Goal: Task Accomplishment & Management: Manage account settings

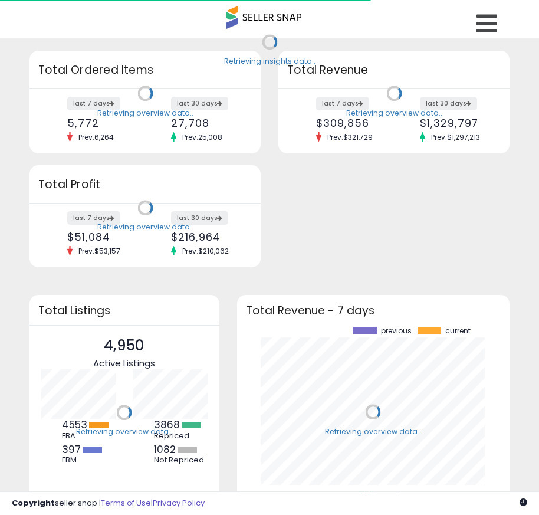
scroll to position [164, 250]
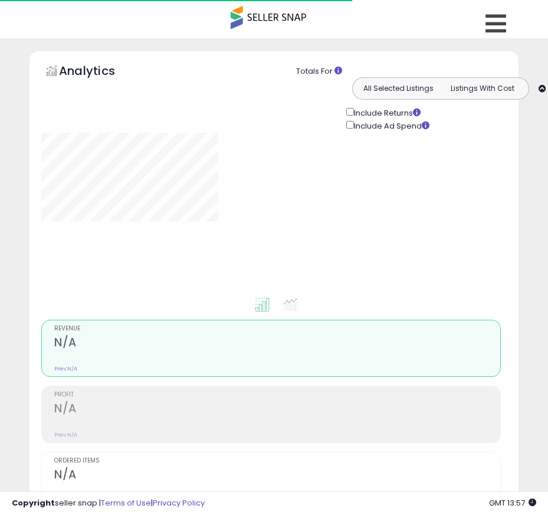
type input "**********"
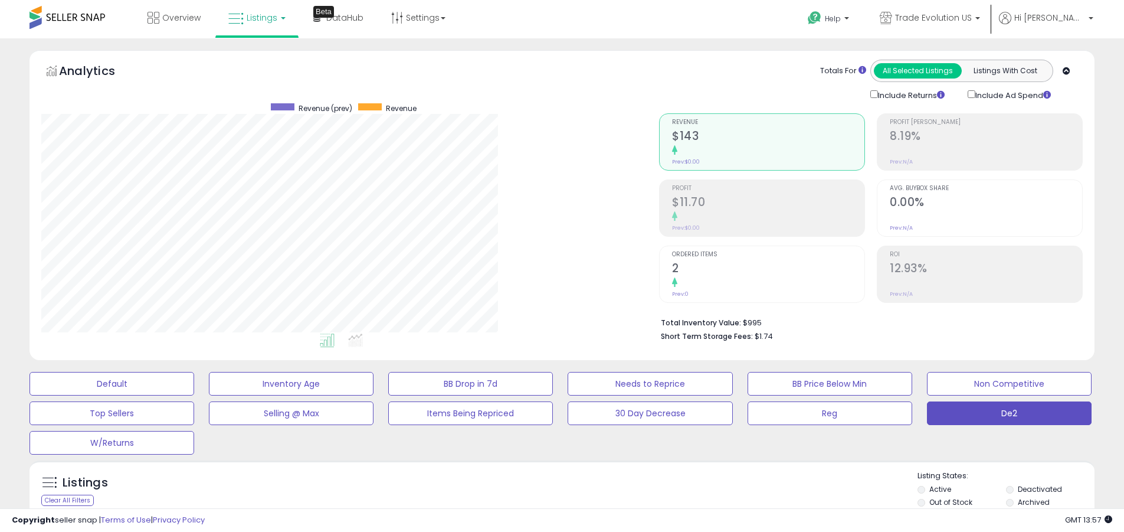
scroll to position [242, 618]
click at [539, 489] on label "Deactivated" at bounding box center [1040, 489] width 44 height 10
click at [539, 502] on label "Archived" at bounding box center [1034, 502] width 32 height 10
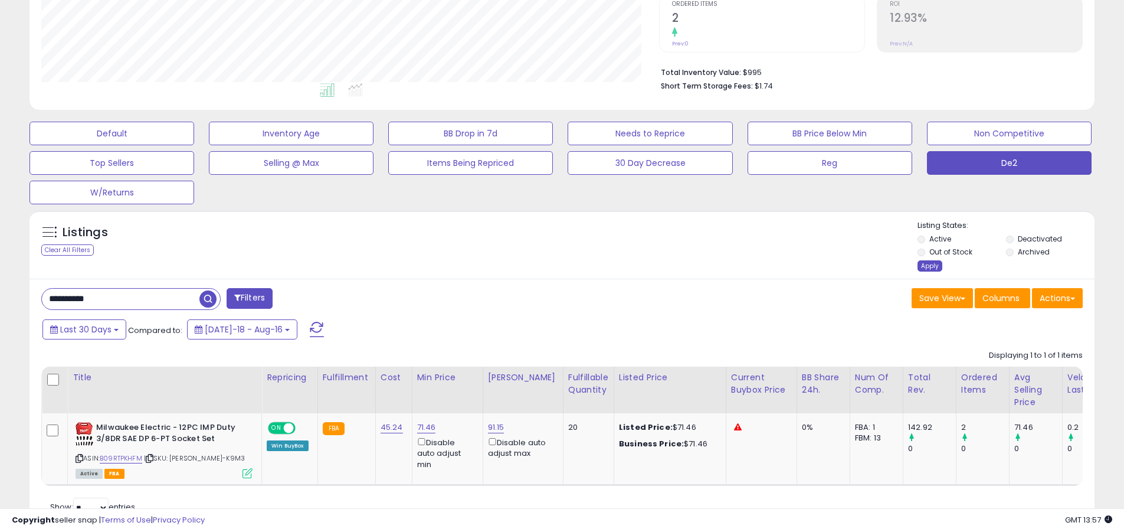
click at [539, 266] on div "Apply" at bounding box center [930, 265] width 25 height 11
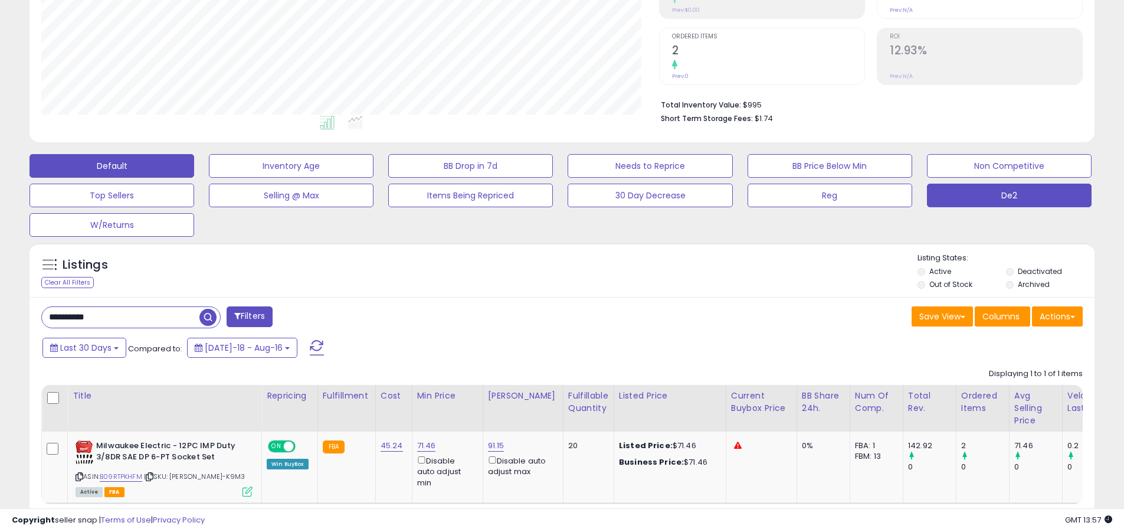
click at [112, 165] on button "Default" at bounding box center [112, 166] width 165 height 24
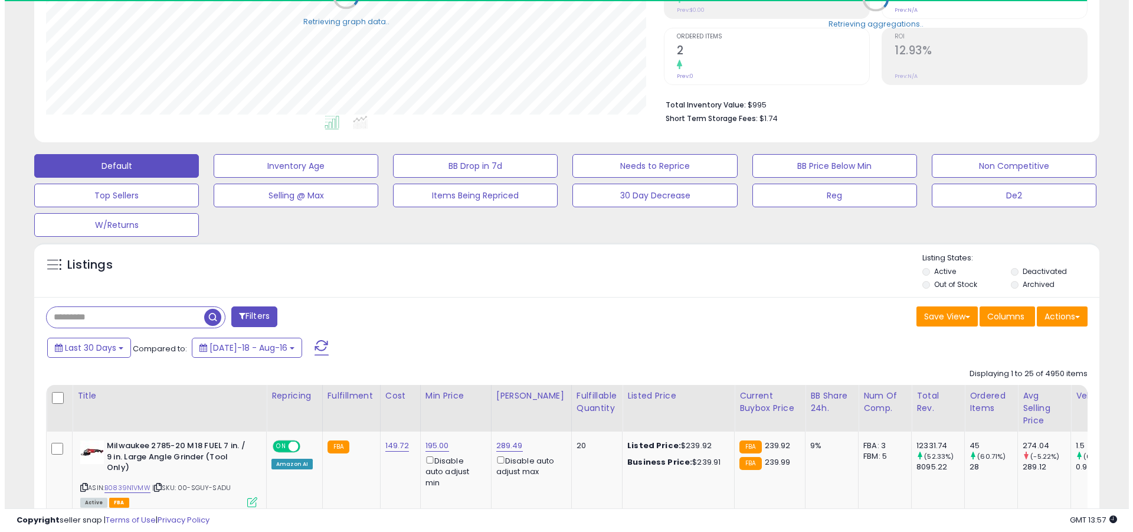
scroll to position [230, 0]
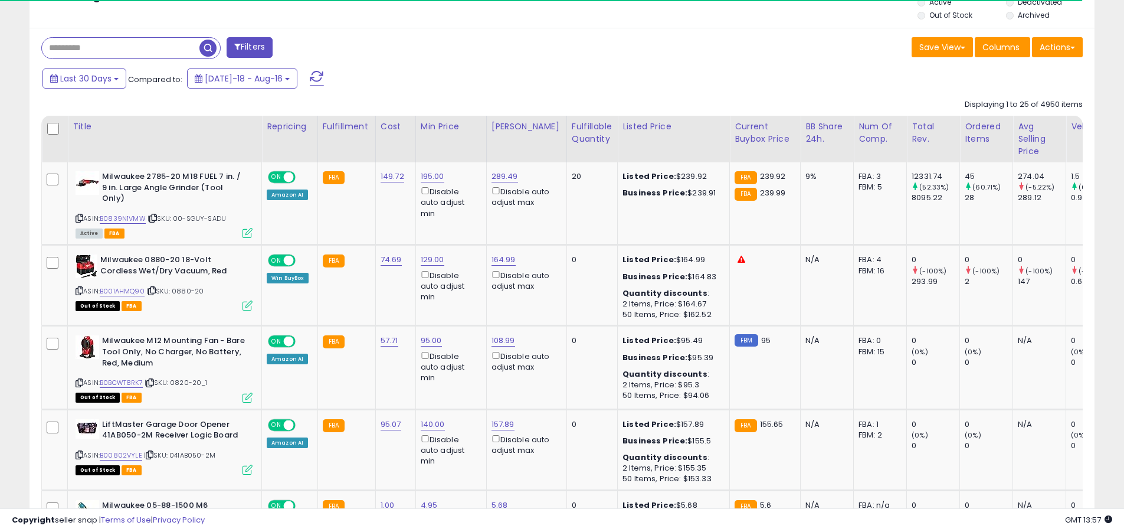
click at [310, 71] on span at bounding box center [317, 78] width 14 height 15
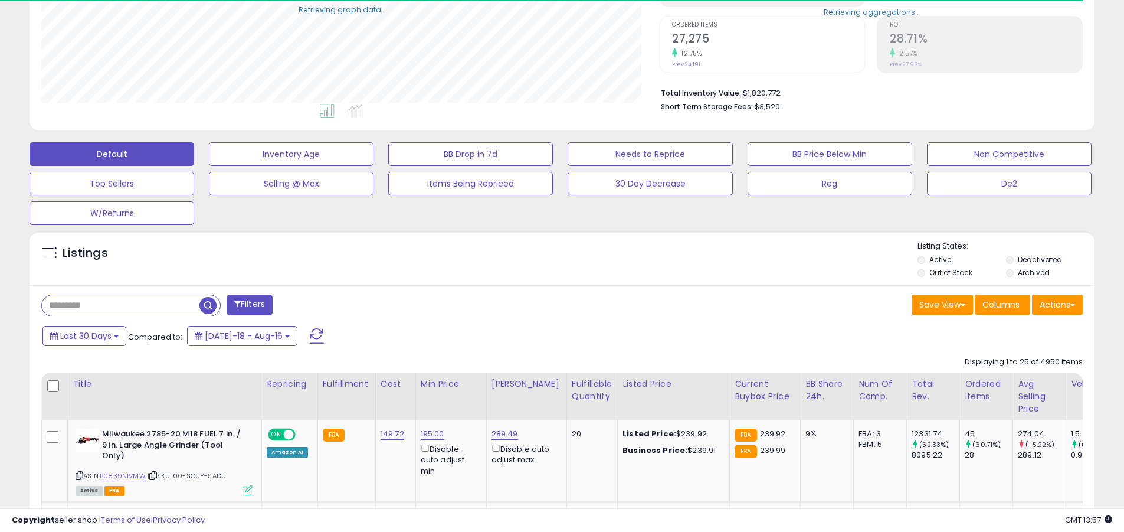
scroll to position [242, 618]
click at [120, 305] on input "text" at bounding box center [121, 305] width 158 height 21
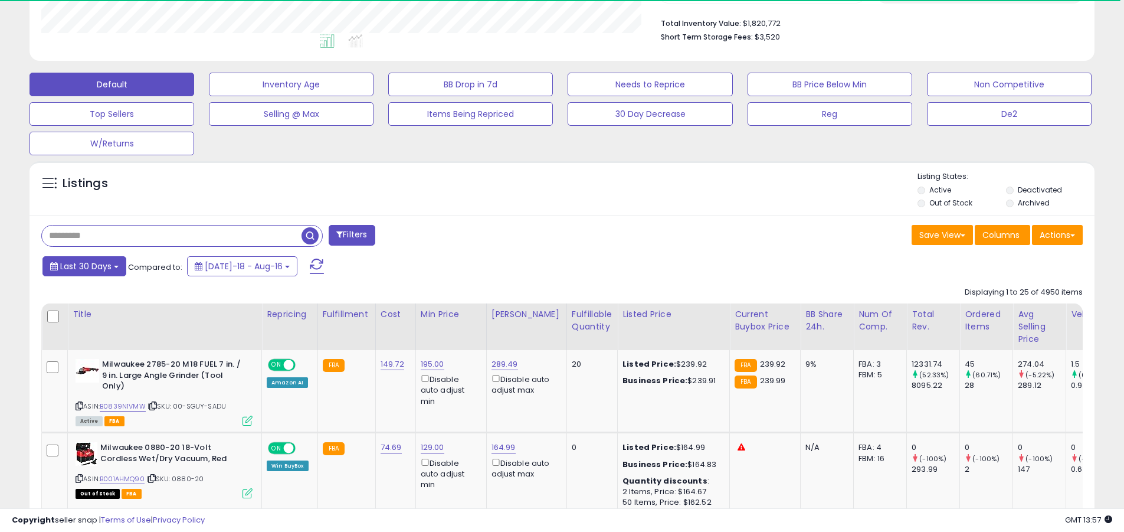
click at [84, 266] on span "Last 30 Days" at bounding box center [85, 266] width 51 height 12
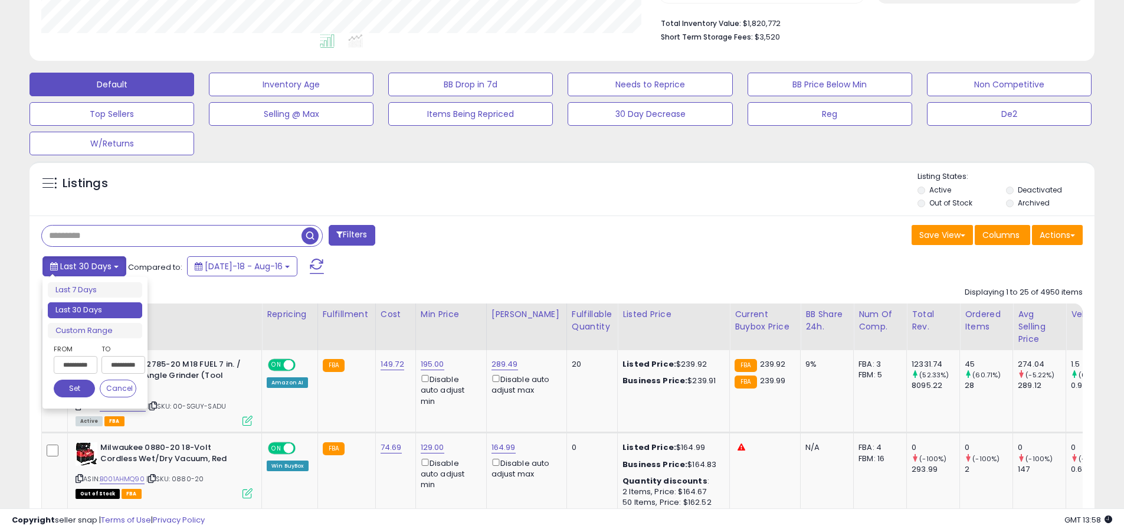
scroll to position [344, 0]
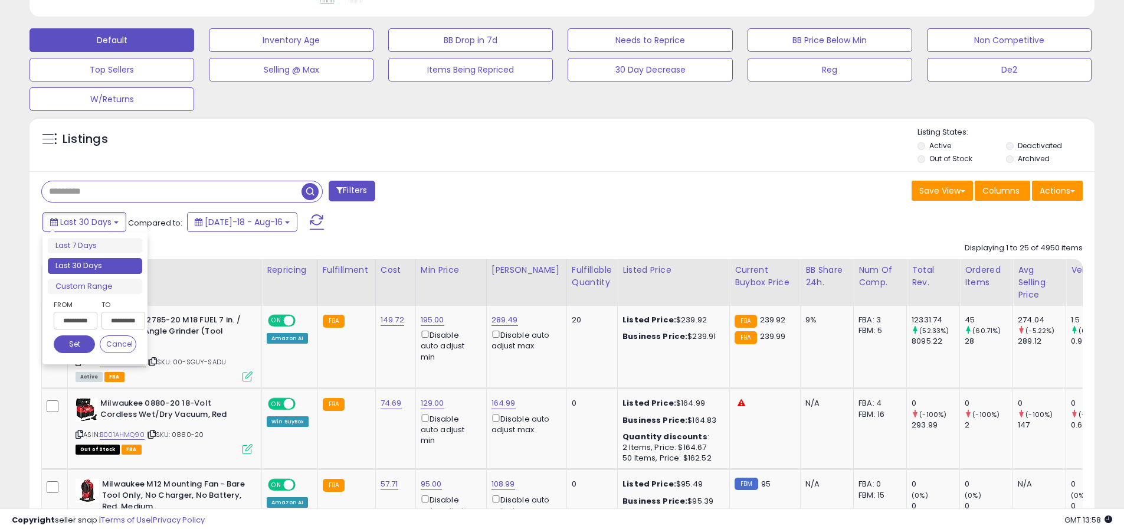
click at [95, 266] on li "Last 30 Days" at bounding box center [95, 266] width 94 height 16
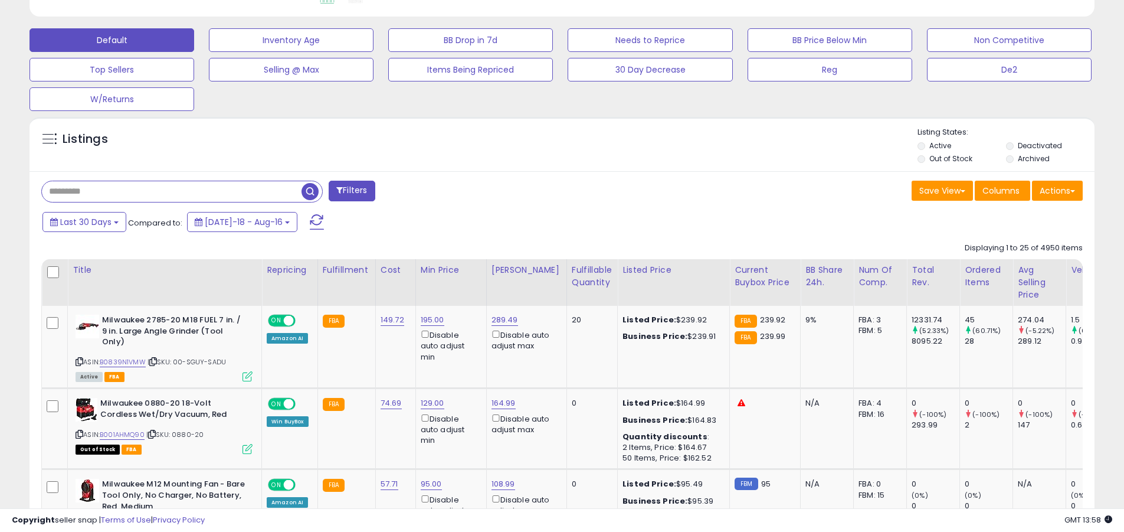
click at [172, 191] on input "text" at bounding box center [172, 191] width 260 height 21
click at [310, 221] on span at bounding box center [317, 221] width 14 height 15
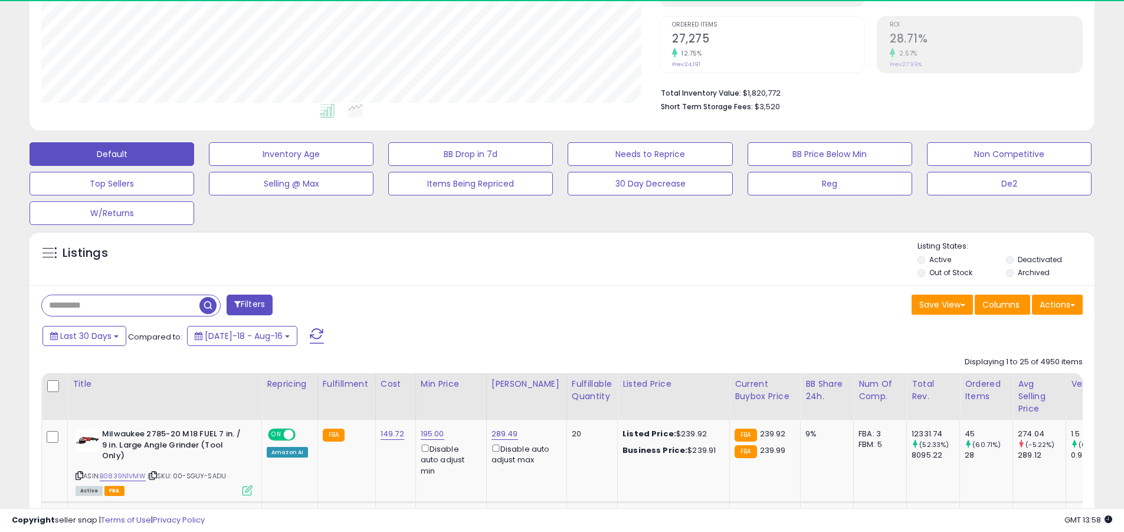
scroll to position [589998, 589622]
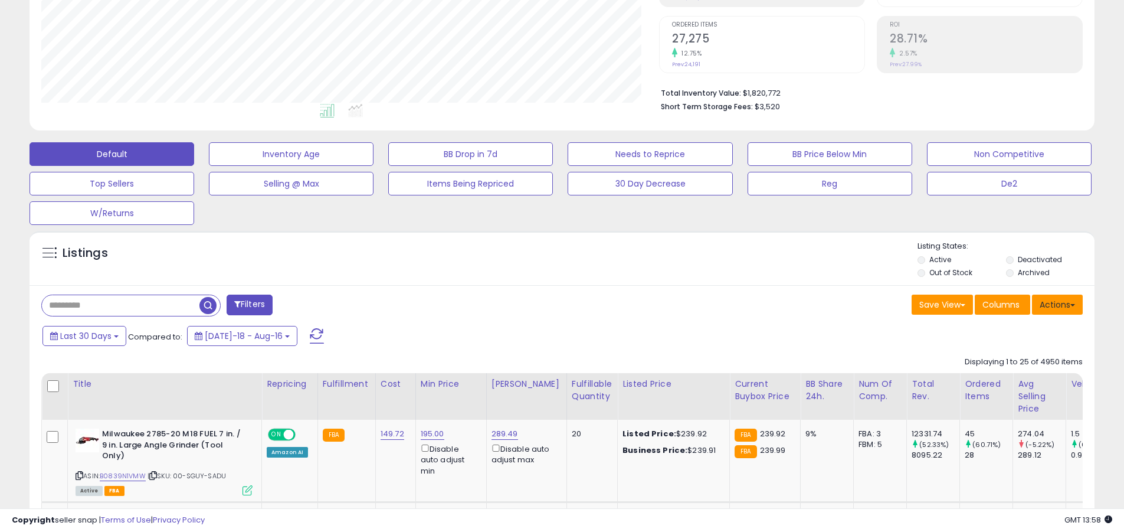
click at [539, 304] on button "Actions" at bounding box center [1057, 305] width 51 height 20
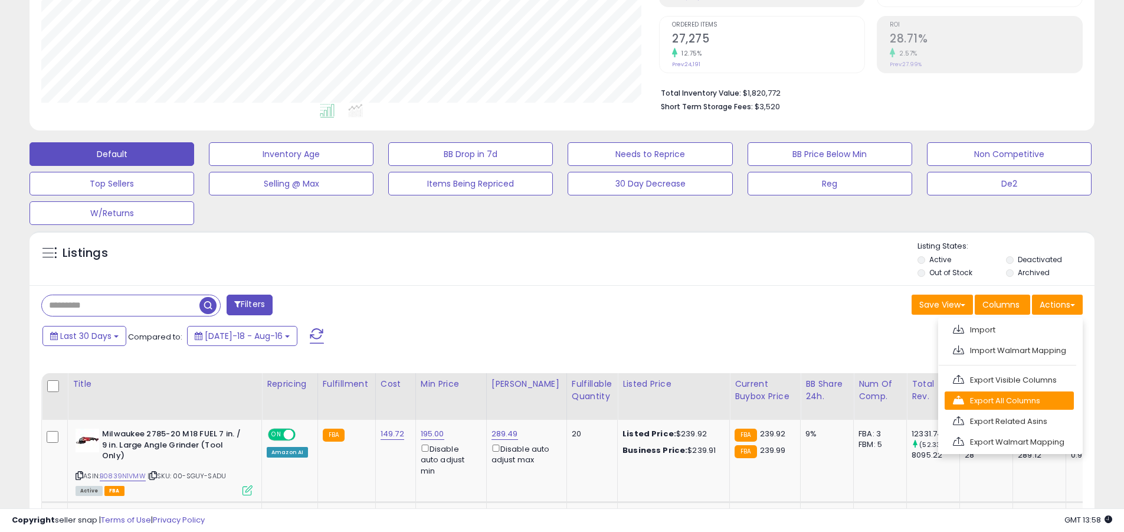
click at [539, 400] on link "Export All Columns" at bounding box center [1009, 400] width 129 height 18
